Goal: Information Seeking & Learning: Learn about a topic

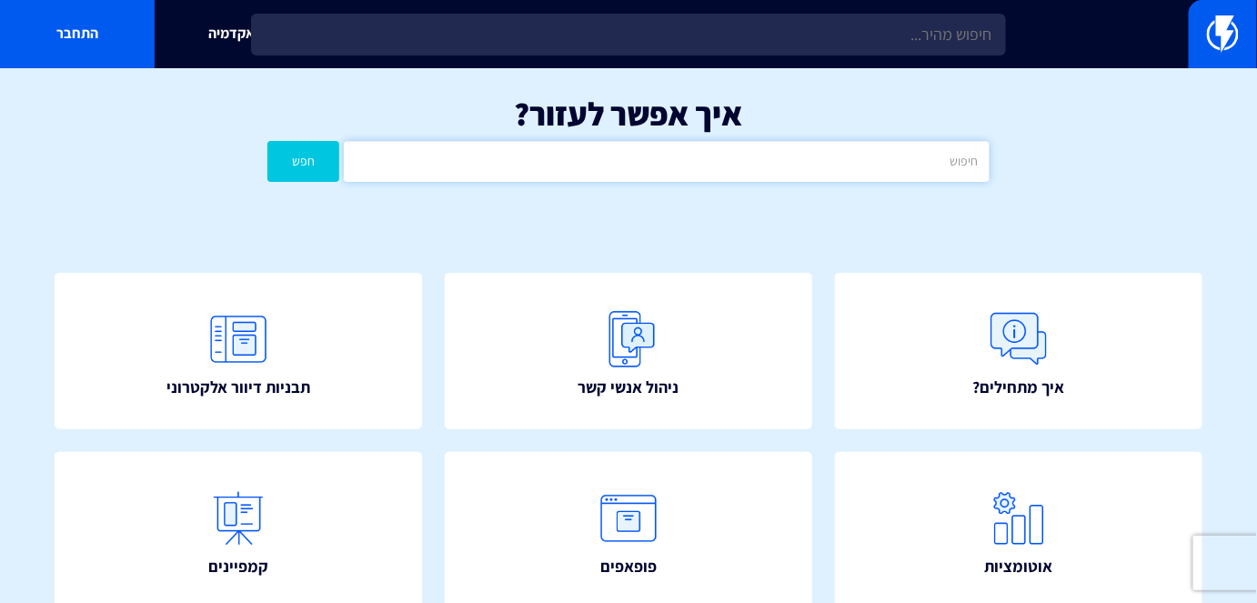
click at [665, 153] on input "text" at bounding box center [666, 161] width 645 height 41
type input "ט"
type input "yotpo"
click at [279, 163] on button "חפש" at bounding box center [303, 161] width 72 height 41
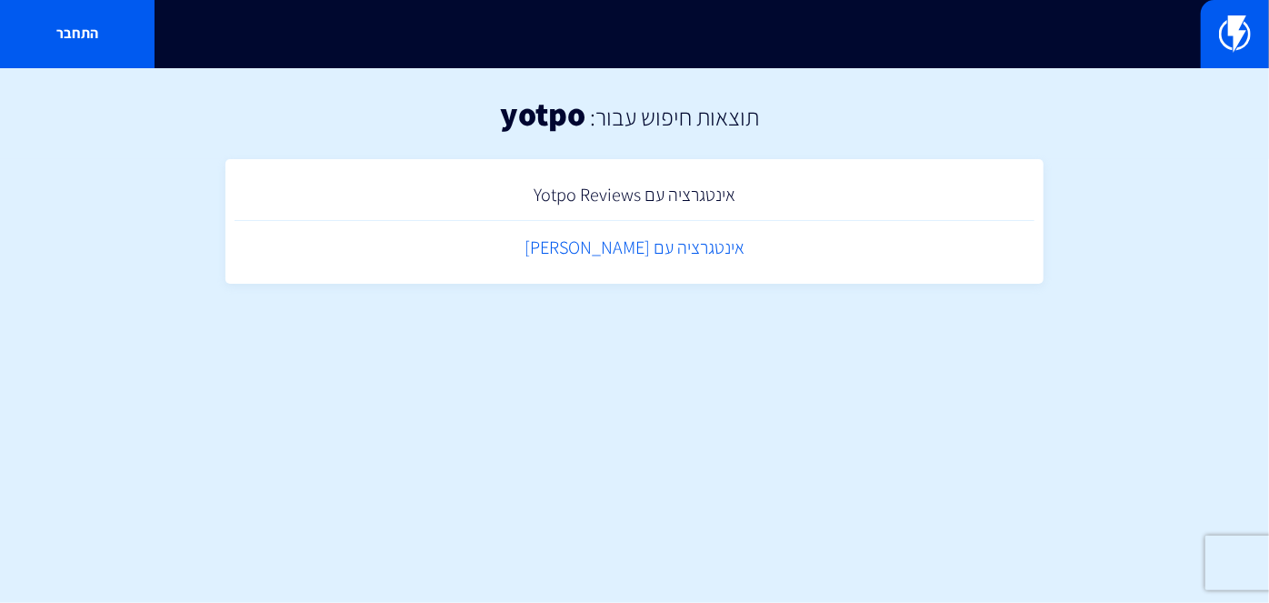
click at [723, 240] on link "אינטגרציה עם [PERSON_NAME]" at bounding box center [635, 248] width 800 height 54
